Goal: Task Accomplishment & Management: Manage account settings

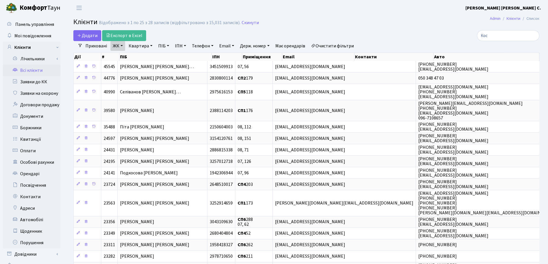
select select "25"
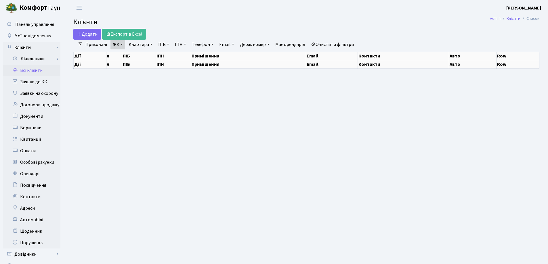
select select "25"
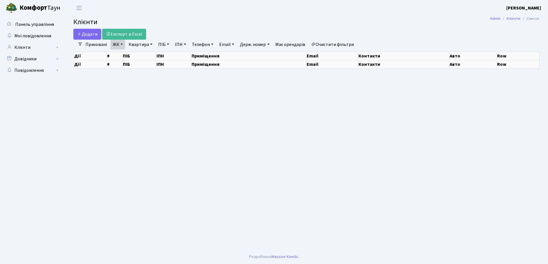
select select "25"
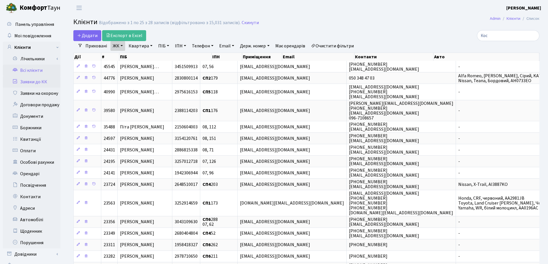
click at [43, 83] on link "Заявки до КК" at bounding box center [32, 82] width 58 height 12
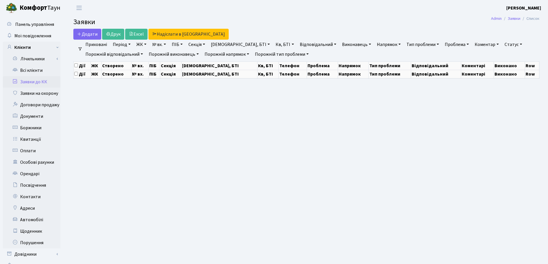
select select "25"
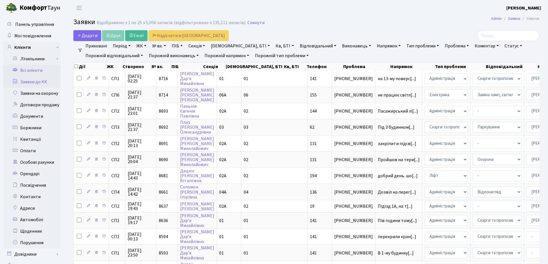
click at [38, 71] on link "Всі клієнти" at bounding box center [32, 71] width 58 height 12
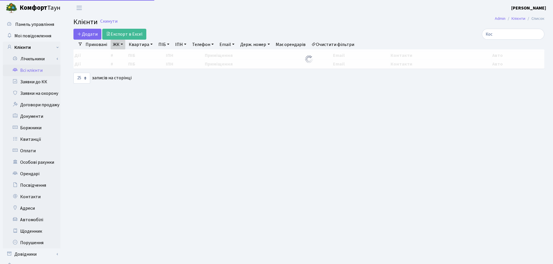
select select "25"
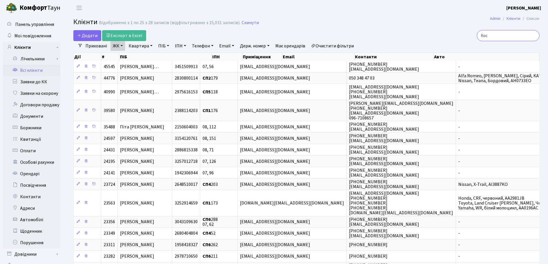
click at [533, 37] on input "Кос" at bounding box center [508, 35] width 62 height 11
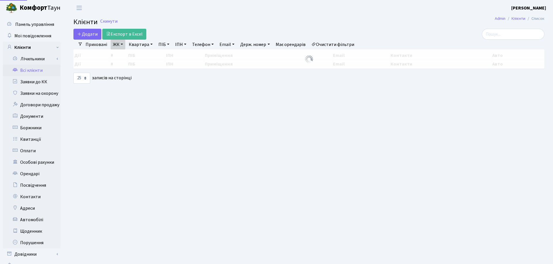
select select "25"
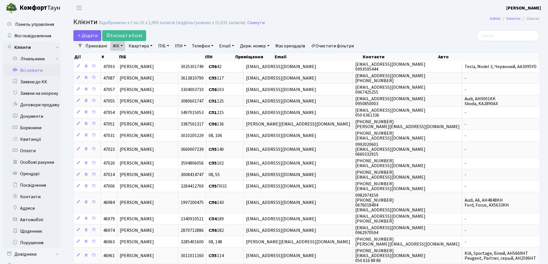
click at [151, 45] on link "Квартира" at bounding box center [140, 46] width 28 height 10
type input "90"
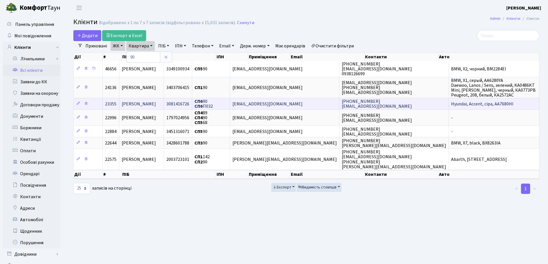
click at [164, 104] on td "[PERSON_NAME]" at bounding box center [141, 104] width 45 height 12
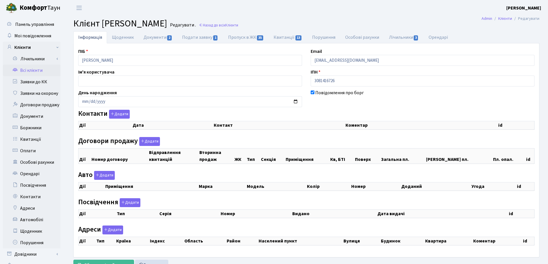
checkbox input "true"
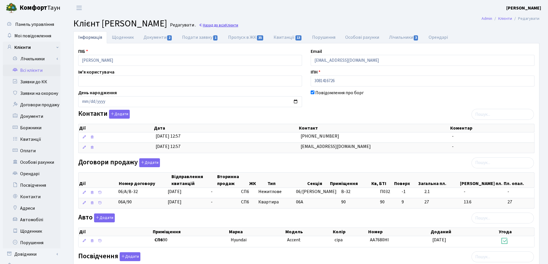
click at [238, 24] on link "Назад до всіх Клієнти" at bounding box center [218, 24] width 39 height 5
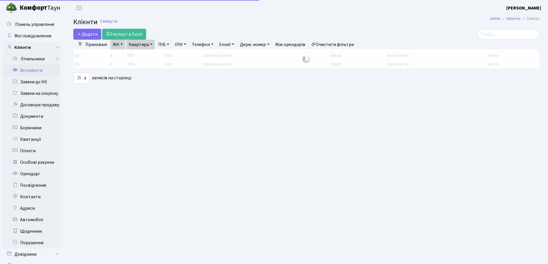
select select "25"
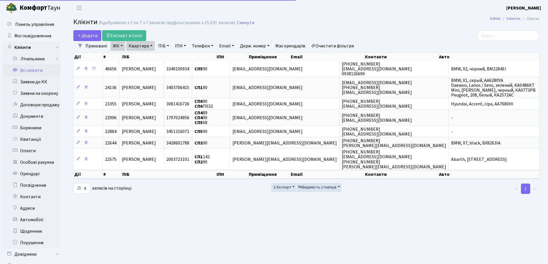
click at [152, 46] on link "Квартира" at bounding box center [140, 46] width 28 height 10
click at [153, 55] on input "90" at bounding box center [144, 57] width 34 height 11
type input "9"
type input "89"
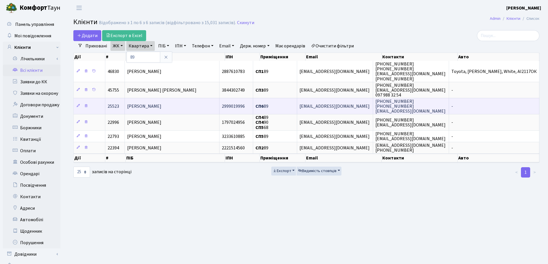
click at [203, 107] on td "[PERSON_NAME]" at bounding box center [172, 106] width 95 height 16
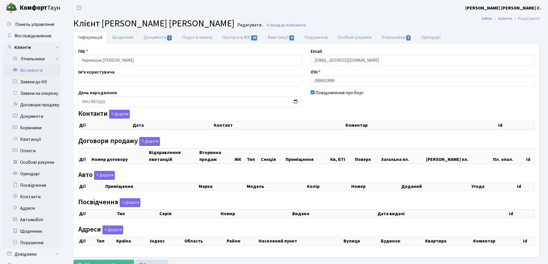
checkbox input "true"
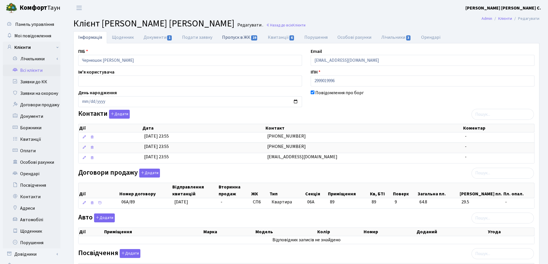
click at [229, 36] on link "Пропуск в ЖК 19" at bounding box center [239, 37] width 45 height 12
select select "25"
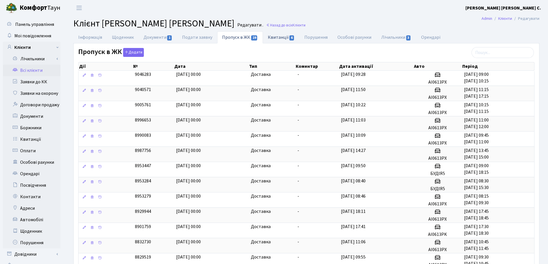
click at [271, 37] on link "Квитанції 6" at bounding box center [281, 37] width 37 height 12
select select "25"
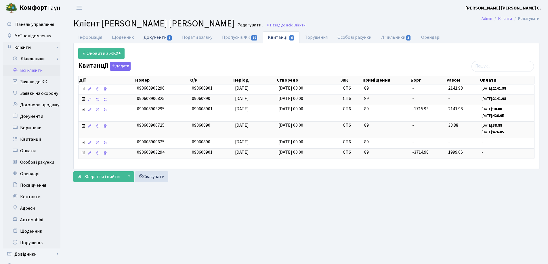
click at [155, 39] on link "Документи 1" at bounding box center [158, 37] width 39 height 12
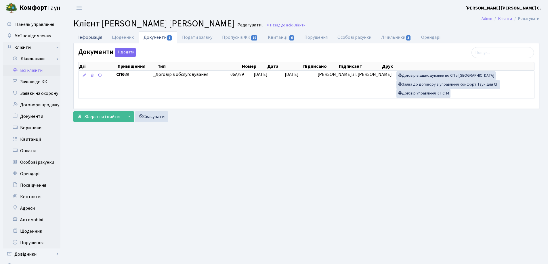
click at [89, 39] on link "Інформація" at bounding box center [90, 37] width 34 height 12
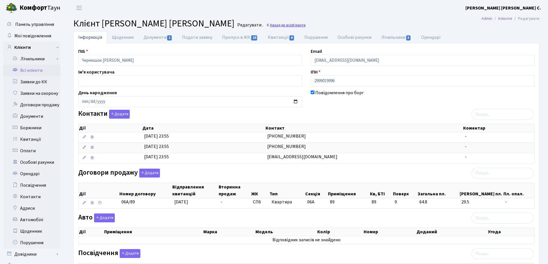
click at [281, 27] on link "Назад до всіх Клієнти" at bounding box center [285, 24] width 39 height 5
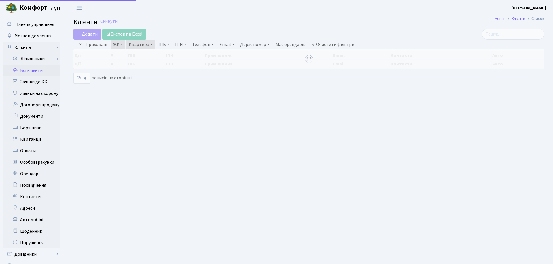
select select "25"
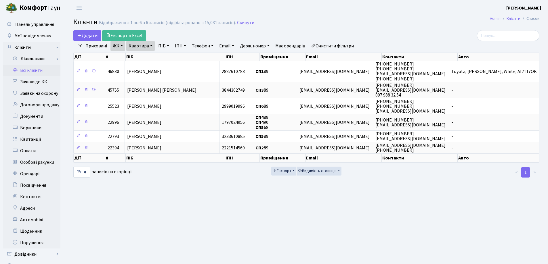
click at [153, 46] on link "Квартира" at bounding box center [140, 46] width 28 height 10
click at [166, 60] on icon at bounding box center [166, 57] width 5 height 5
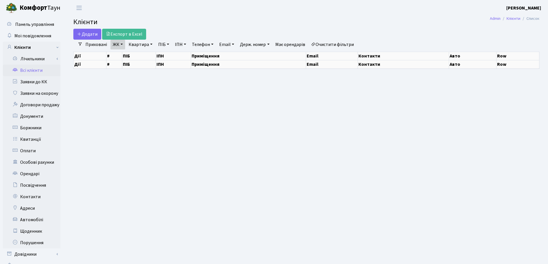
select select "25"
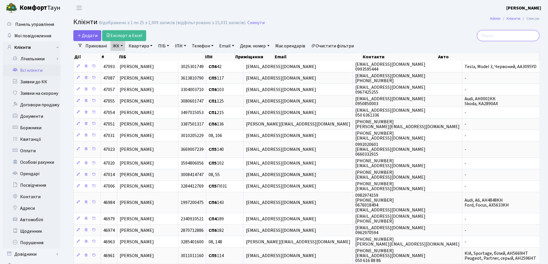
click at [495, 37] on input "search" at bounding box center [508, 35] width 62 height 11
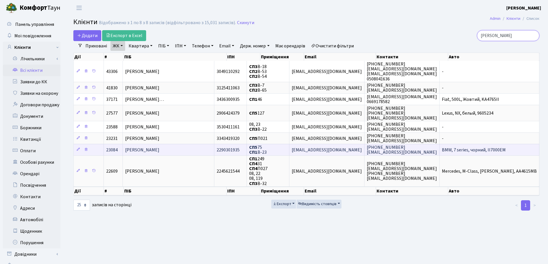
type input "[PERSON_NAME]"
click at [193, 150] on td "[PERSON_NAME]" at bounding box center [169, 150] width 92 height 12
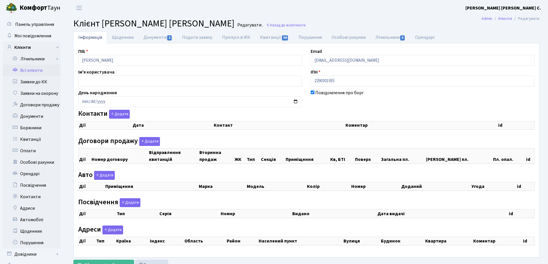
checkbox input "true"
select select "25"
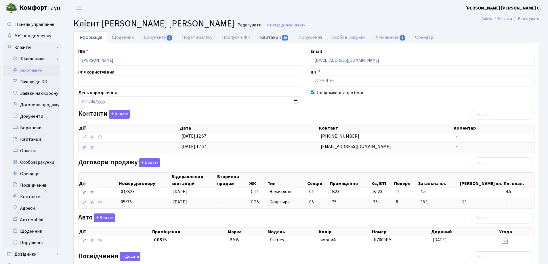
click at [259, 37] on link "Квитанції 59" at bounding box center [274, 37] width 38 height 12
select select "25"
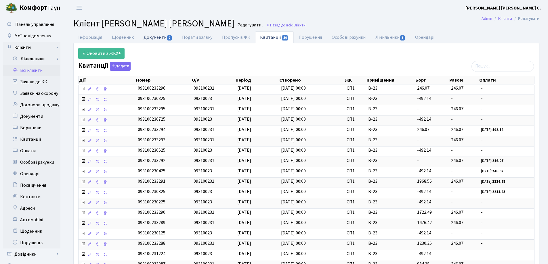
click at [159, 37] on link "Документи 2" at bounding box center [158, 37] width 39 height 12
select select "25"
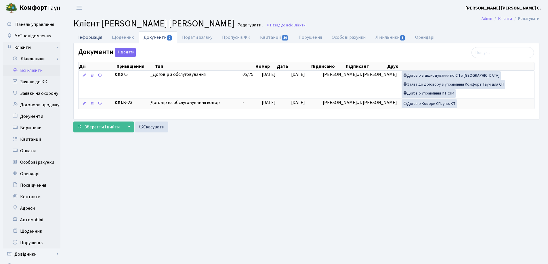
click at [92, 37] on link "Інформація" at bounding box center [90, 37] width 34 height 12
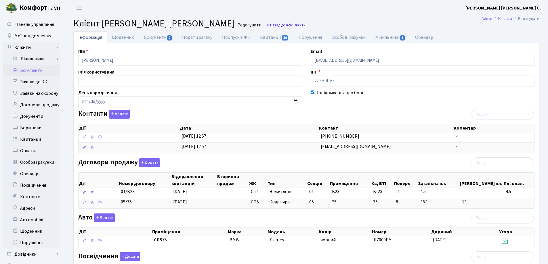
click at [268, 26] on link "Назад до всіх Клієнти" at bounding box center [285, 24] width 39 height 5
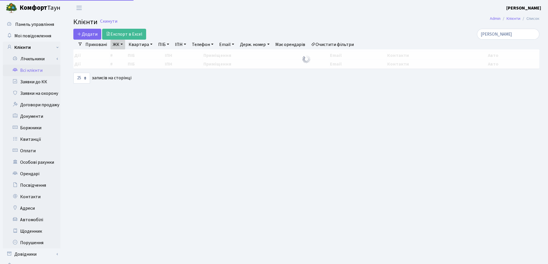
select select "25"
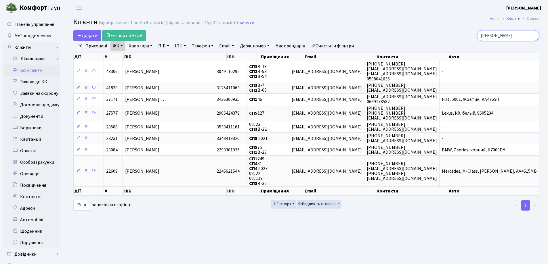
click at [533, 36] on input "Алекс" at bounding box center [508, 35] width 62 height 11
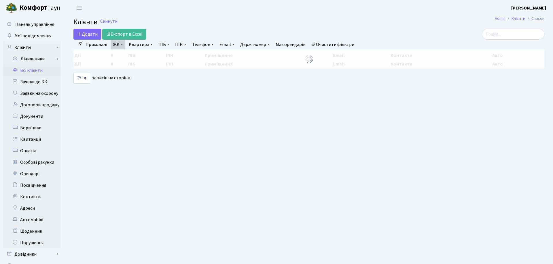
select select "25"
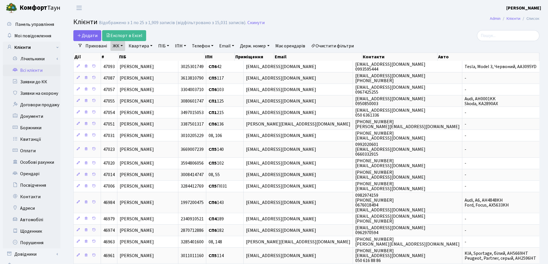
drag, startPoint x: 152, startPoint y: 45, endPoint x: 151, endPoint y: 49, distance: 4.7
click at [152, 45] on link "Квартира" at bounding box center [140, 46] width 28 height 10
type input "134"
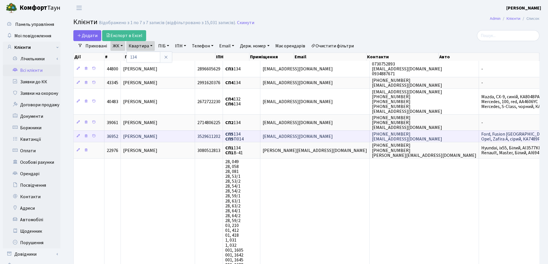
click at [185, 135] on td "[PERSON_NAME]" at bounding box center [158, 137] width 74 height 12
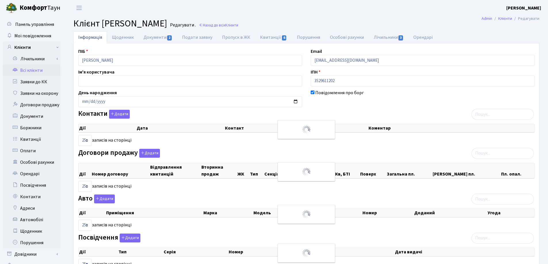
select select "25"
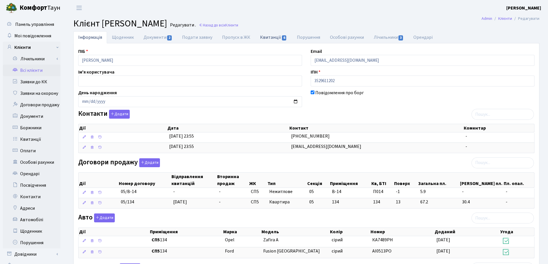
click at [270, 38] on link "Квитанції 6" at bounding box center [273, 37] width 37 height 12
select select "25"
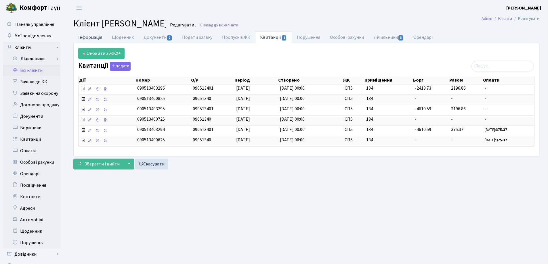
click at [88, 36] on link "Інформація" at bounding box center [90, 37] width 34 height 12
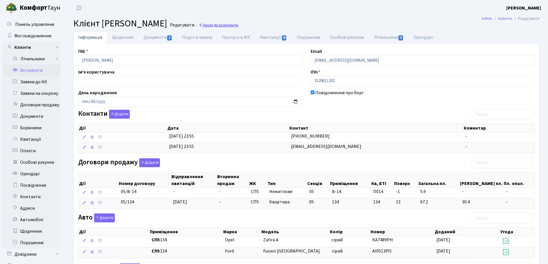
click at [238, 26] on link "Назад до всіх Клієнти" at bounding box center [218, 24] width 39 height 5
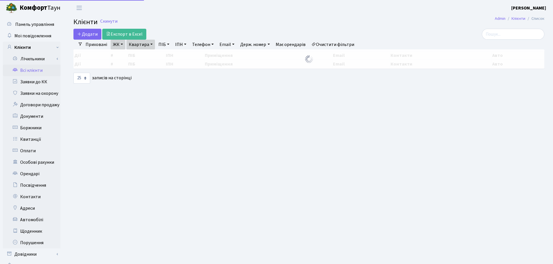
select select "25"
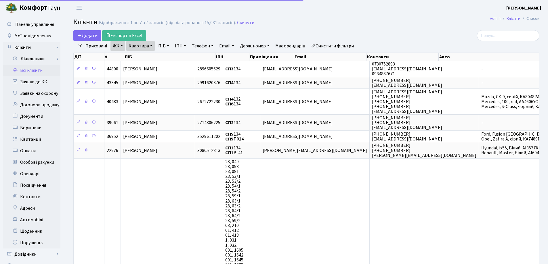
click at [150, 45] on link "Квартира" at bounding box center [140, 46] width 28 height 10
click at [153, 56] on input "134" at bounding box center [144, 57] width 34 height 11
type input "135"
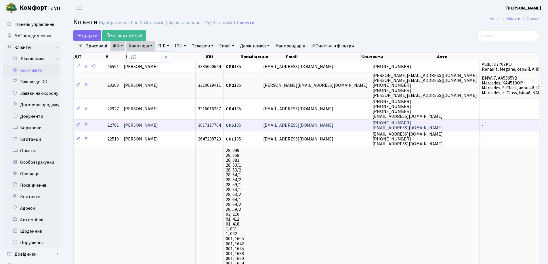
click at [178, 124] on td "Тешу Наталя Вікторівна" at bounding box center [158, 125] width 74 height 12
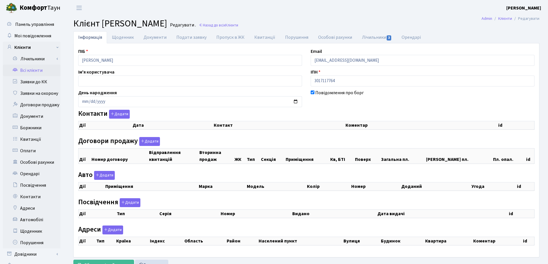
checkbox input "true"
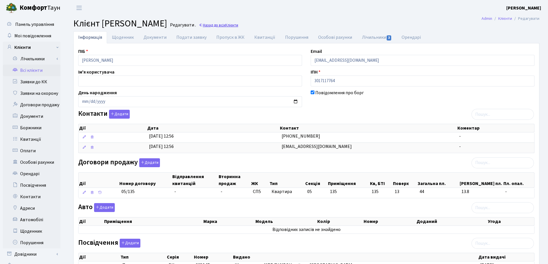
click at [238, 24] on link "Назад до всіх Клієнти" at bounding box center [218, 24] width 39 height 5
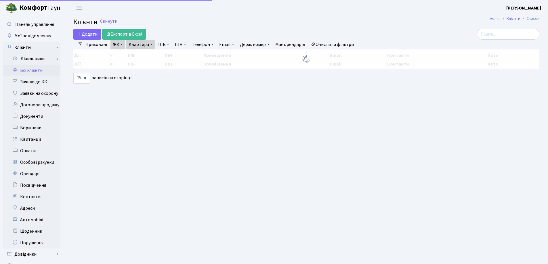
select select "25"
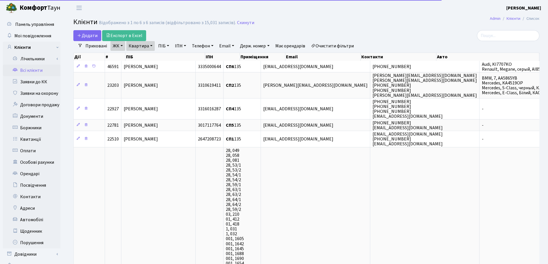
click at [151, 45] on link "Квартира" at bounding box center [140, 46] width 28 height 10
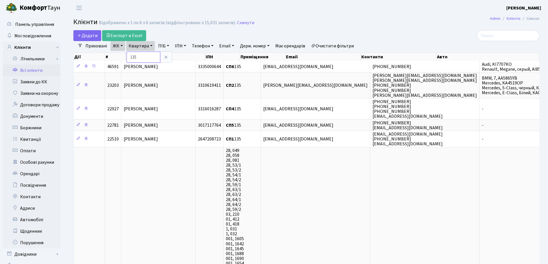
click at [154, 60] on input "135" at bounding box center [144, 57] width 34 height 11
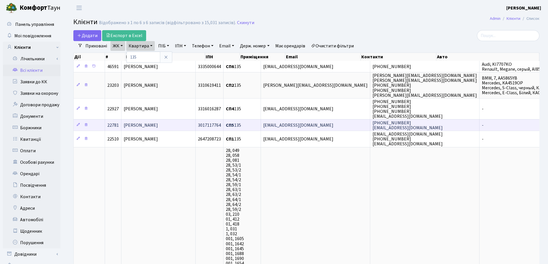
click at [181, 126] on td "[PERSON_NAME]" at bounding box center [158, 125] width 74 height 12
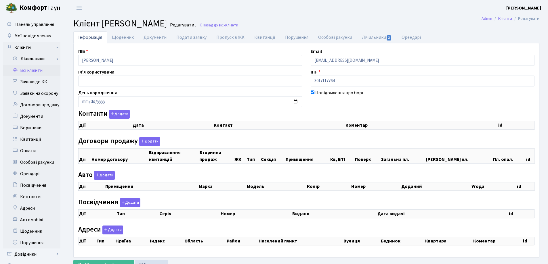
checkbox input "true"
select select "25"
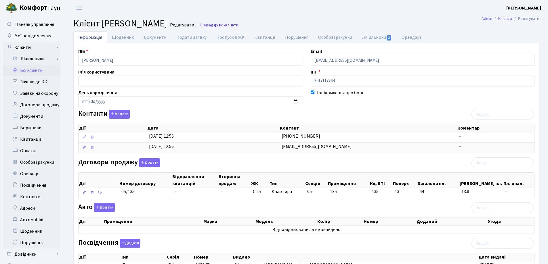
click at [238, 26] on link "Назад до всіх Клієнти" at bounding box center [218, 24] width 39 height 5
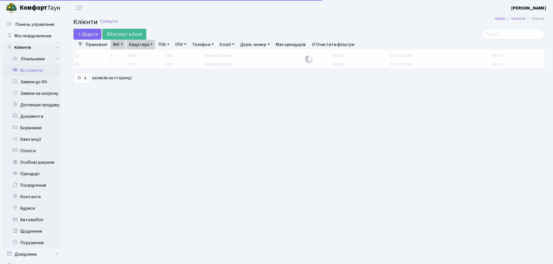
select select "25"
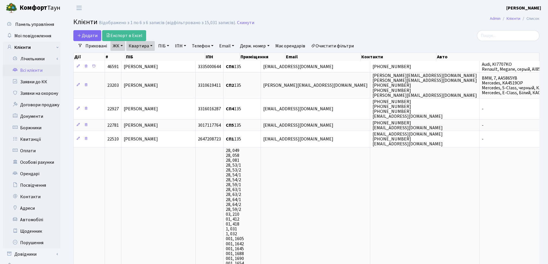
click at [151, 46] on link "Квартира" at bounding box center [140, 46] width 28 height 10
click at [166, 57] on icon at bounding box center [166, 57] width 5 height 5
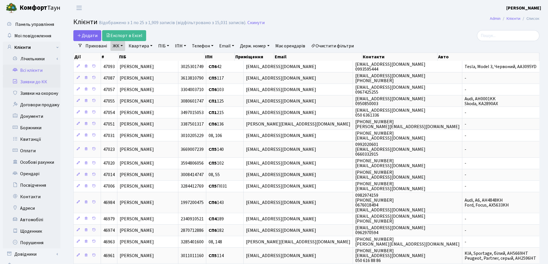
click at [38, 82] on link "Заявки до КК" at bounding box center [32, 82] width 58 height 12
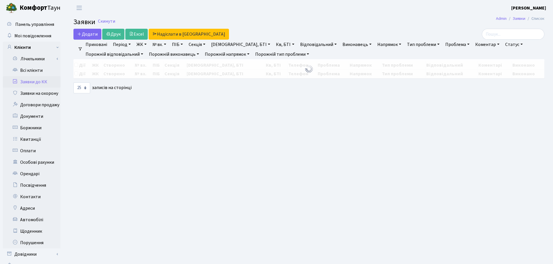
select select "25"
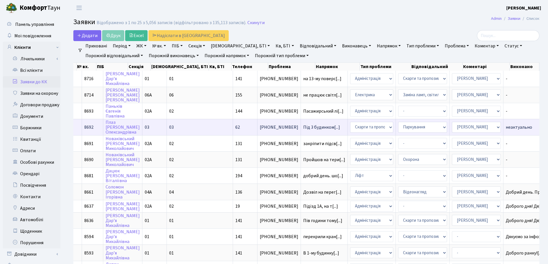
click at [506, 127] on span "неактуально" at bounding box center [527, 127] width 42 height 5
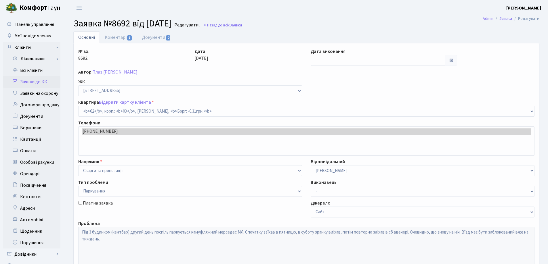
select select "20784"
select select "66"
type input "[DATE]"
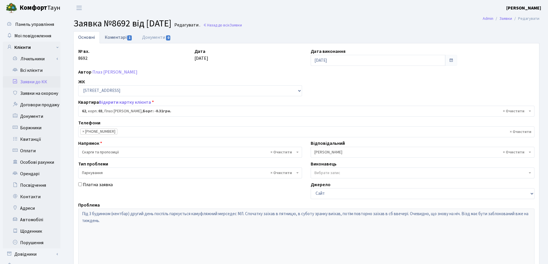
click at [118, 36] on link "Коментарі 1" at bounding box center [118, 37] width 37 height 12
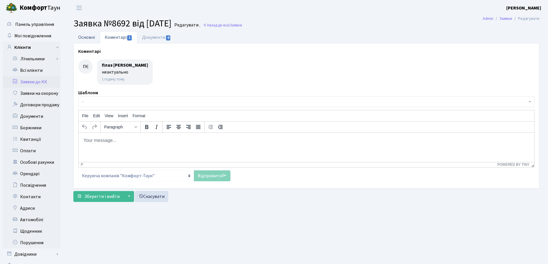
click at [80, 36] on link "Основні" at bounding box center [86, 37] width 26 height 12
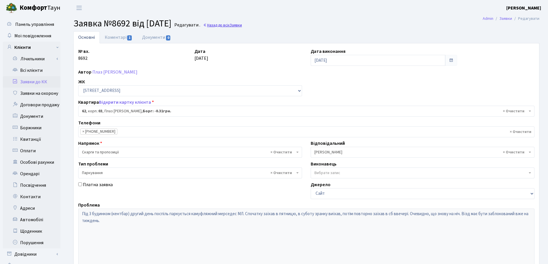
click at [234, 25] on link "Назад до всіх Заявки" at bounding box center [222, 24] width 39 height 5
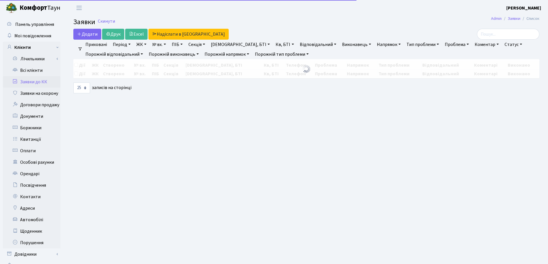
select select "25"
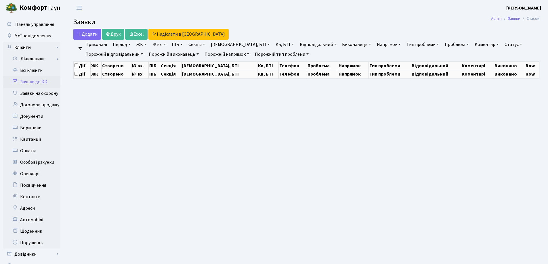
select select "25"
